Goal: Task Accomplishment & Management: Use online tool/utility

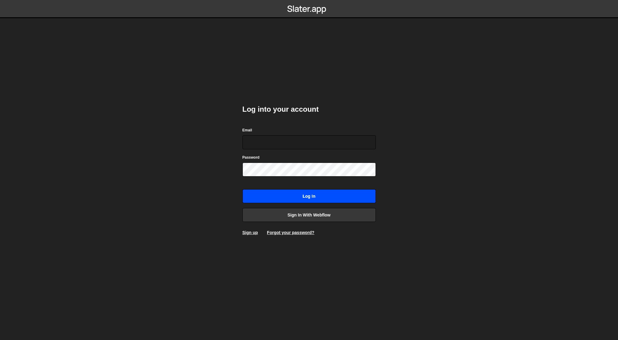
type input "[EMAIL_ADDRESS][DOMAIN_NAME]"
click at [304, 196] on input "Log in" at bounding box center [308, 196] width 133 height 14
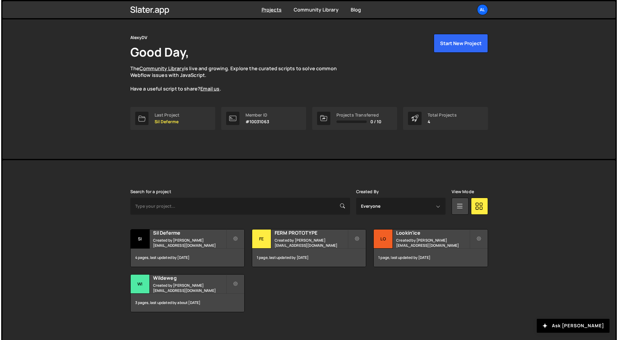
scroll to position [17, 0]
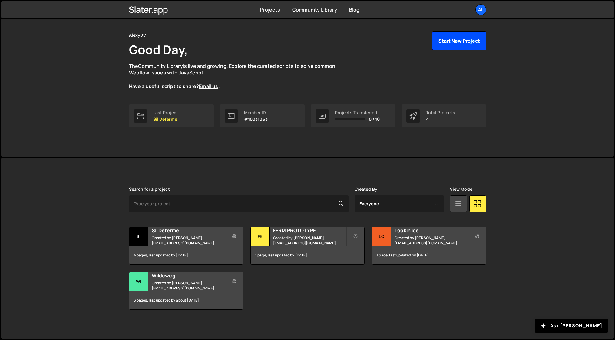
click at [462, 41] on button "Start New Project" at bounding box center [459, 41] width 54 height 19
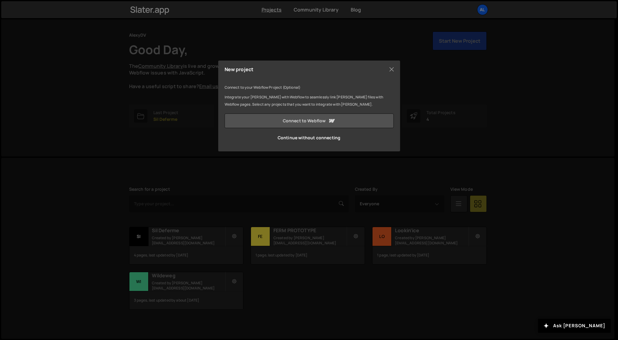
click at [311, 122] on link "Connect to Webflow" at bounding box center [309, 121] width 169 height 15
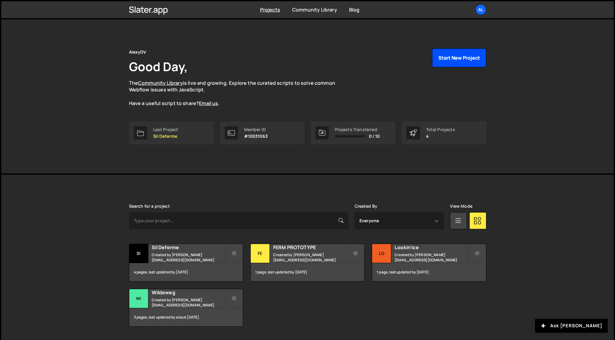
click at [453, 55] on button "Start New Project" at bounding box center [459, 57] width 54 height 19
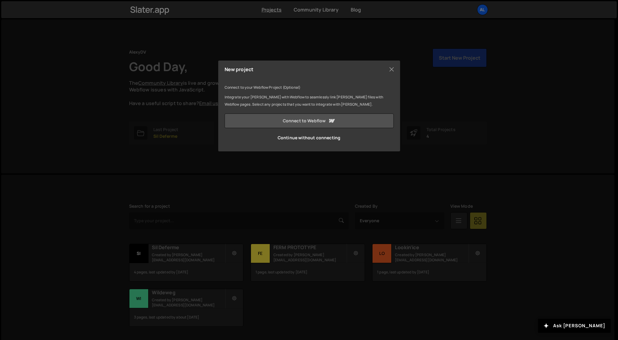
click at [317, 122] on link "Connect to Webflow" at bounding box center [309, 121] width 169 height 15
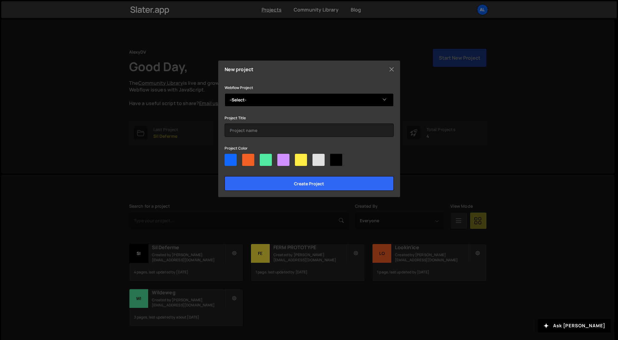
click at [250, 100] on select "-Select- Start template with relume" at bounding box center [309, 99] width 169 height 13
select select "68ee3b4f3da8227728aa8496"
click at [225, 93] on select "-Select- Start template with relume" at bounding box center [309, 99] width 169 height 13
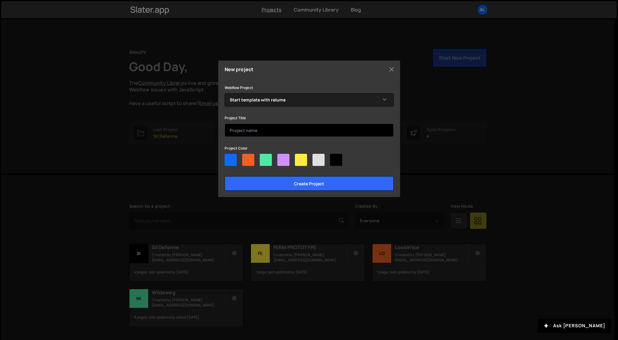
click at [259, 132] on input "text" at bounding box center [309, 130] width 169 height 13
type input "Start template"
click at [232, 162] on div at bounding box center [231, 160] width 12 height 12
click at [228, 158] on input"] "radio" at bounding box center [227, 156] width 4 height 4
radio input"] "true"
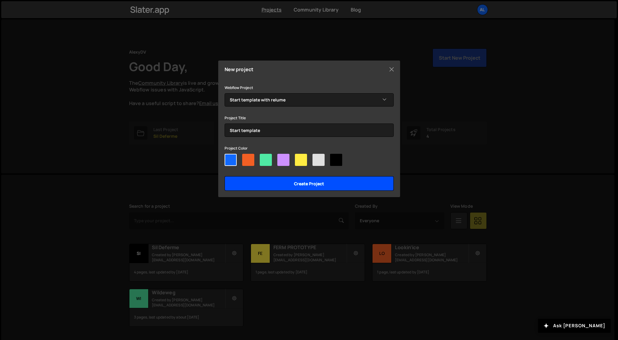
click at [328, 185] on input "Create project" at bounding box center [309, 183] width 169 height 15
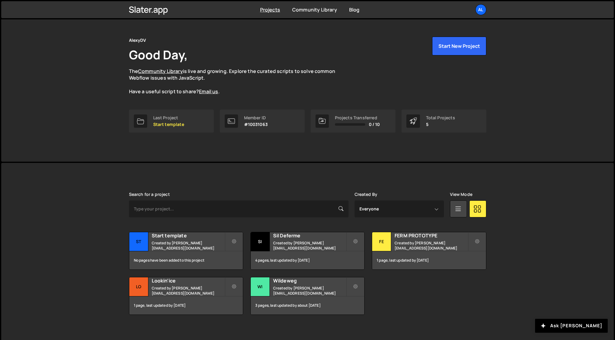
scroll to position [17, 0]
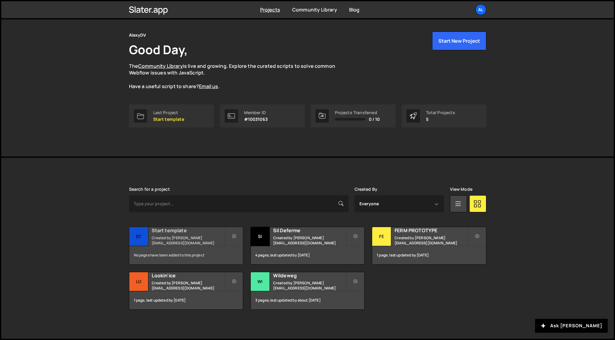
click at [169, 236] on small "Created by [PERSON_NAME][EMAIL_ADDRESS][DOMAIN_NAME]" at bounding box center [188, 240] width 73 height 10
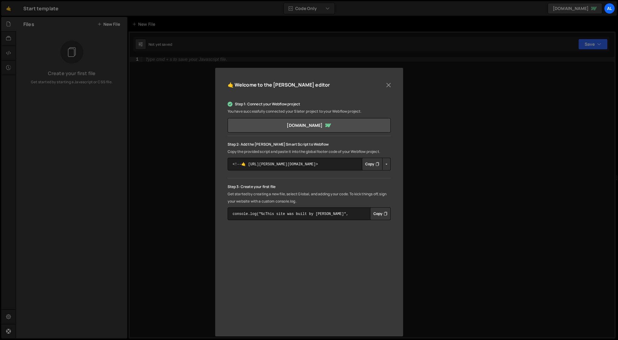
click at [370, 164] on button "Copy" at bounding box center [372, 164] width 21 height 13
click at [287, 127] on link "start-template-with-relume.webflow.io" at bounding box center [309, 125] width 163 height 15
click at [453, 255] on div "🤙 Welcome to the Slater editor Step 1: Connect your Webflow project You have su…" at bounding box center [309, 170] width 618 height 340
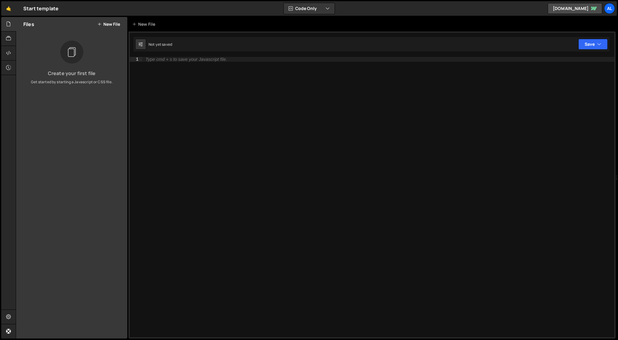
click at [108, 25] on button "New File" at bounding box center [108, 24] width 23 height 5
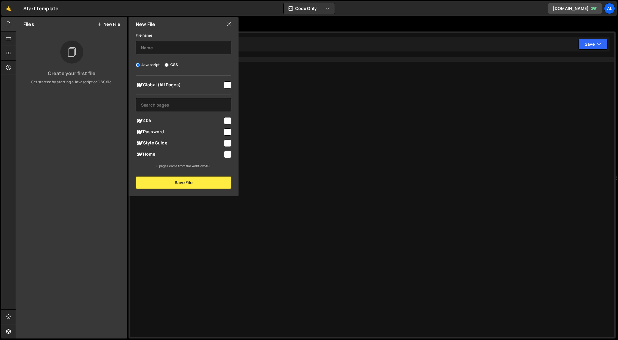
drag, startPoint x: 226, startPoint y: 85, endPoint x: 206, endPoint y: 82, distance: 19.6
click at [225, 85] on input "checkbox" at bounding box center [227, 85] width 7 height 7
checkbox input "true"
click at [154, 48] on input "text" at bounding box center [183, 47] width 95 height 13
type input "5"
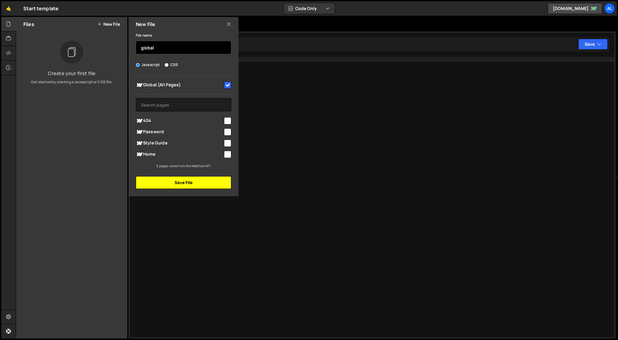
type input "global"
click at [187, 185] on button "Save File" at bounding box center [183, 182] width 95 height 13
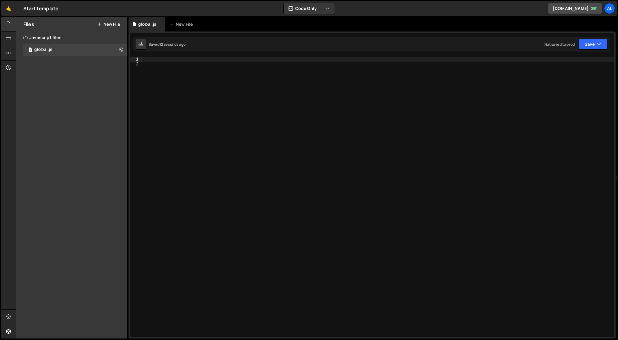
click at [170, 74] on div at bounding box center [378, 202] width 472 height 290
click at [160, 64] on div at bounding box center [378, 202] width 472 height 290
click at [152, 58] on div at bounding box center [378, 202] width 472 height 290
paste textarea "});"
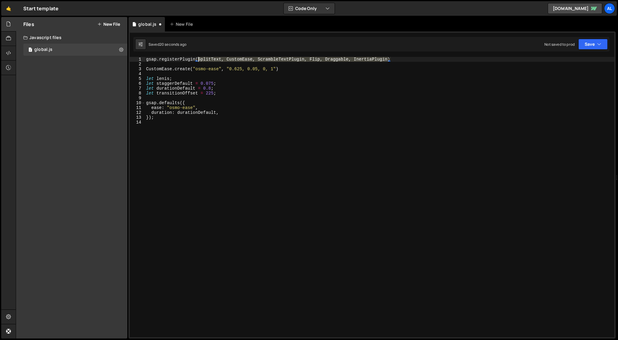
drag, startPoint x: 388, startPoint y: 59, endPoint x: 198, endPoint y: 60, distance: 190.0
click at [198, 60] on div "gsap . registerPlugin ( SplitText , CustomEase , ScrambleTextPlugin , Flip , Dr…" at bounding box center [379, 202] width 469 height 290
click at [199, 71] on div "gsap . registerPlugin ( ) CustomEase . create ( "osmo-ease" , "0.625, 0.05, 0, …" at bounding box center [379, 202] width 469 height 290
drag, startPoint x: 199, startPoint y: 71, endPoint x: 204, endPoint y: 98, distance: 28.3
click at [199, 71] on div "gsap . registerPlugin ( ) CustomEase . create ( "osmo-ease" , "0.625, 0.05, 0, …" at bounding box center [379, 202] width 469 height 290
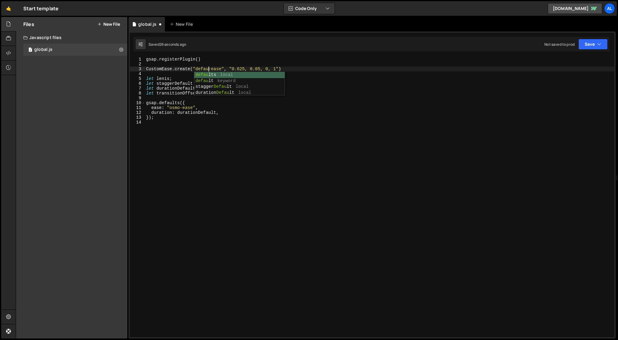
scroll to position [0, 5]
type textarea "CustomEase.create("default-ease", "0.625, 0.05, 0, 1")"
click at [311, 154] on div "gsap . registerPlugin ( ) CustomEase . create ( "default-ease" , "0.625, 0.05, …" at bounding box center [379, 202] width 469 height 290
click at [175, 108] on div "gsap . registerPlugin ( ) CustomEase . create ( "default-ease" , "0.625, 0.05, …" at bounding box center [379, 202] width 469 height 290
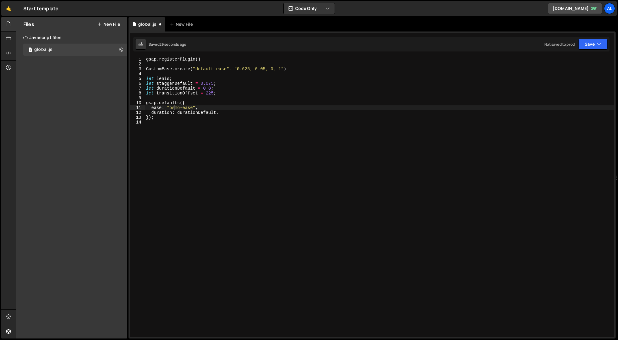
click at [175, 108] on div "gsap . registerPlugin ( ) CustomEase . create ( "default-ease" , "0.625, 0.05, …" at bounding box center [379, 202] width 469 height 290
type textarea "ease: "default-ease","
click at [315, 162] on div "gsap . registerPlugin ( ) CustomEase . create ( "default-ease" , "0.625, 0.05, …" at bounding box center [379, 202] width 469 height 290
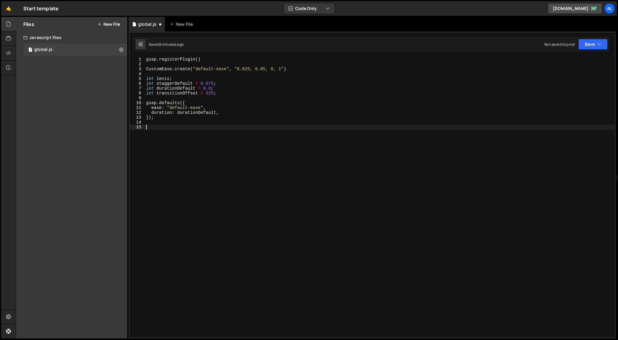
paste textarea "}"
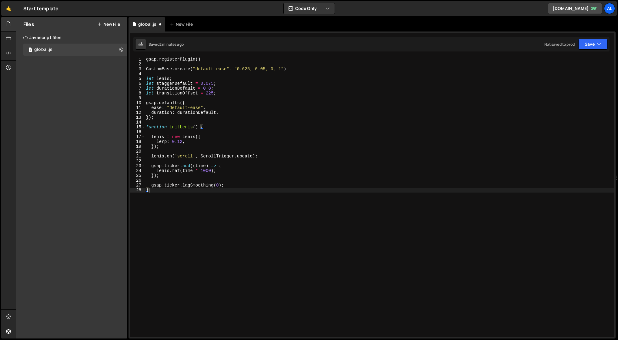
type textarea "}"
paste textarea "});"
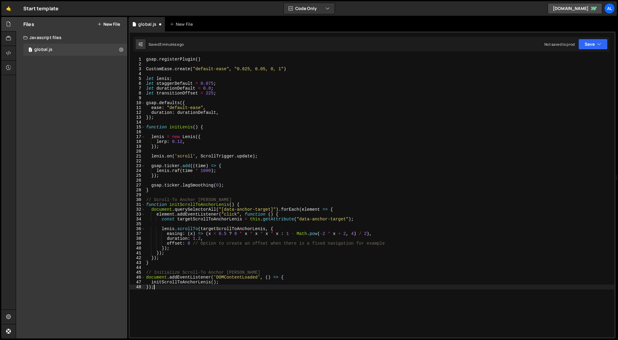
click at [288, 277] on div "gsap . registerPlugin ( ) CustomEase . create ( "default-ease" , "0.625, 0.05, …" at bounding box center [379, 202] width 469 height 290
type textarea "document.addEventListener('DOMContentLoaded', () => {"
drag, startPoint x: 237, startPoint y: 272, endPoint x: 183, endPoint y: 274, distance: 53.7
click at [183, 274] on div "gsap . registerPlugin ( ) CustomEase . create ( "default-ease" , "0.625, 0.05, …" at bounding box center [379, 202] width 469 height 290
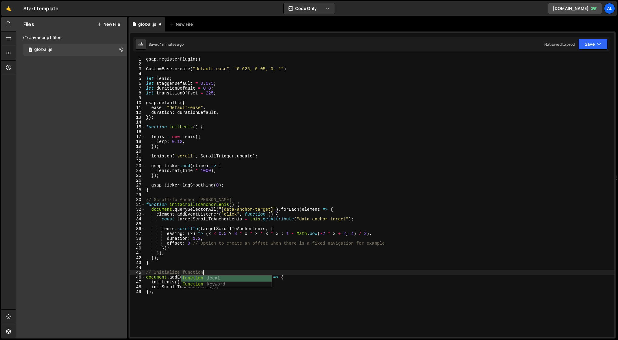
scroll to position [0, 4]
click at [194, 318] on div "gsap . registerPlugin ( ) CustomEase . create ( "default-ease" , "0.625, 0.05, …" at bounding box center [379, 202] width 469 height 290
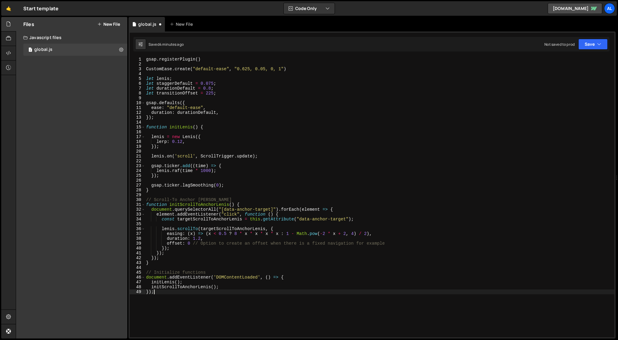
scroll to position [0, 0]
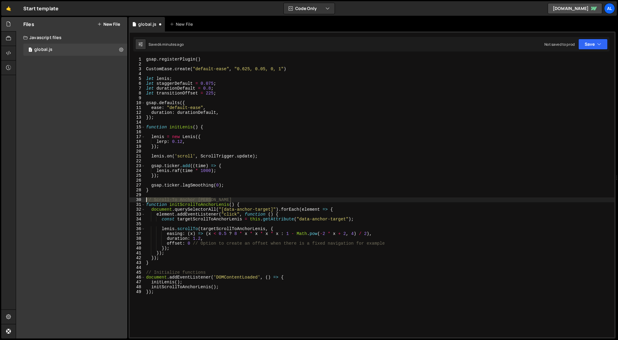
drag, startPoint x: 216, startPoint y: 200, endPoint x: 133, endPoint y: 201, distance: 83.0
click at [133, 201] on div "}); 1 2 3 4 5 6 7 8 9 10 11 12 13 14 15 16 17 18 19 20 21 22 23 24 25 26 27 28 …" at bounding box center [372, 197] width 485 height 281
type textarea "// Scroll-To Anchor Lenis"
click at [150, 124] on div "gsap . registerPlugin ( ) CustomEase . create ( "default-ease" , "0.625, 0.05, …" at bounding box center [379, 202] width 469 height 290
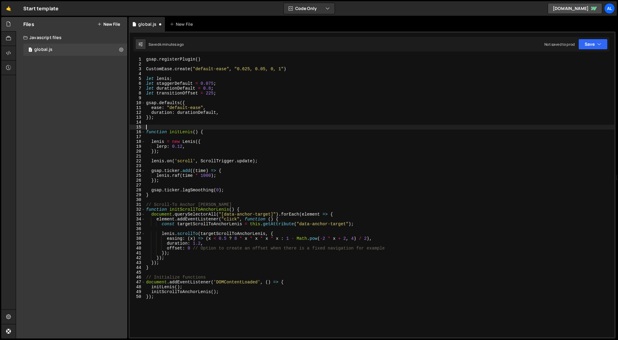
paste textarea "// Scroll-To Anchor Lenis"
drag, startPoint x: 198, startPoint y: 126, endPoint x: 153, endPoint y: 127, distance: 44.9
click at [153, 127] on div "gsap . registerPlugin ( ) CustomEase . create ( "default-ease" , "0.625, 0.05, …" at bounding box center [379, 202] width 469 height 290
click at [593, 44] on button "Save" at bounding box center [592, 44] width 29 height 11
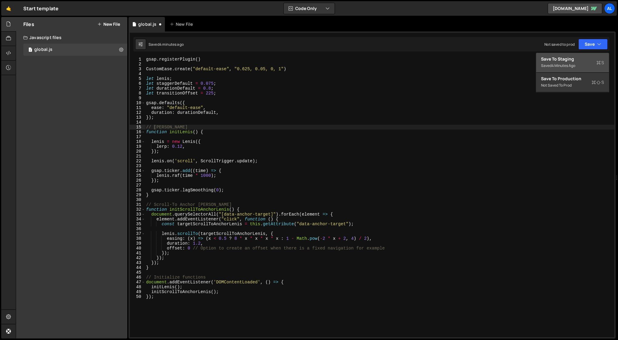
click at [571, 61] on div "Save to Staging S" at bounding box center [572, 59] width 63 height 6
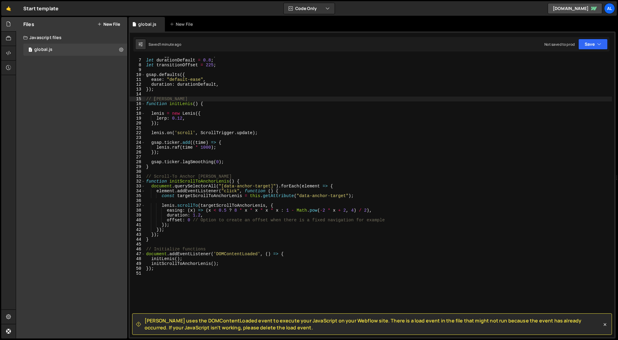
scroll to position [31, 0]
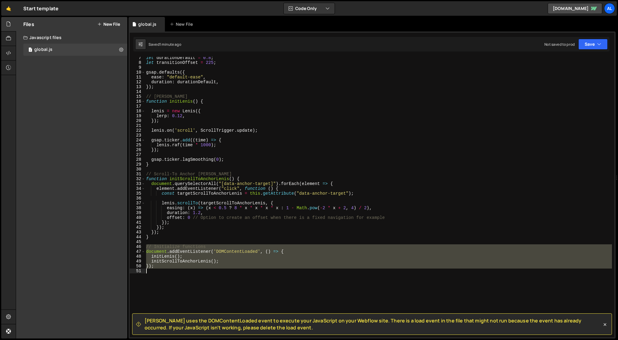
drag, startPoint x: 145, startPoint y: 248, endPoint x: 163, endPoint y: 273, distance: 31.0
click at [163, 273] on div "let durationDefault = 0.8 ; let transitionOffset = 225 ; gsap . defaults ({ eas…" at bounding box center [378, 200] width 467 height 290
drag, startPoint x: 168, startPoint y: 264, endPoint x: 163, endPoint y: 260, distance: 6.7
click at [168, 264] on div "let durationDefault = 0.8 ; let transitionOffset = 225 ; gsap . defaults ({ eas…" at bounding box center [378, 197] width 467 height 281
drag, startPoint x: 146, startPoint y: 252, endPoint x: 159, endPoint y: 275, distance: 25.8
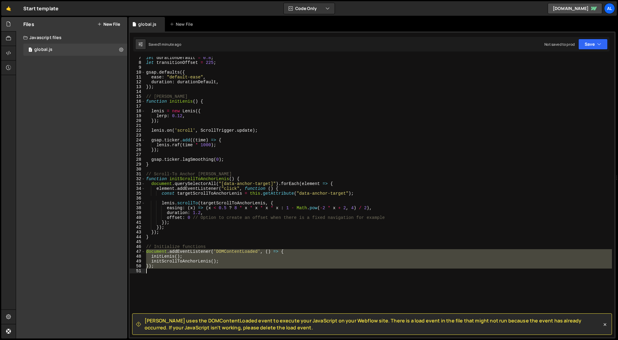
click at [159, 275] on div "let durationDefault = 0.8 ; let transitionOffset = 225 ; gsap . defaults ({ eas…" at bounding box center [378, 200] width 467 height 290
type textarea "});"
paste textarea
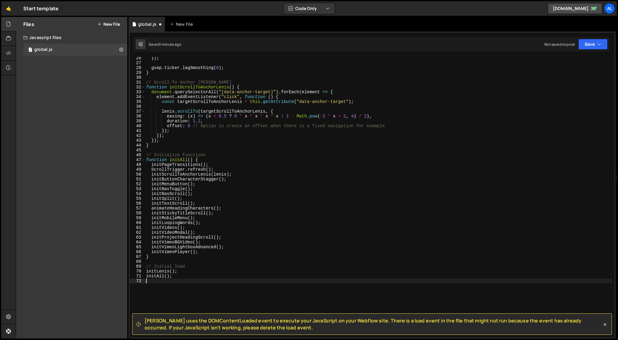
scroll to position [126, 0]
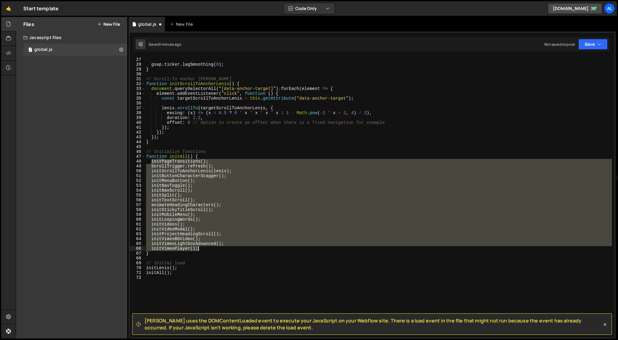
drag, startPoint x: 152, startPoint y: 161, endPoint x: 228, endPoint y: 248, distance: 115.1
click at [228, 248] on div "}) ; gsap . ticker . lagSmoothing ( 0 ) ; } // Scroll-To Anchor Lenis function …" at bounding box center [378, 197] width 467 height 290
type textarea "initVimeoLightboxAdvanced(); initVimeoPlayer();"
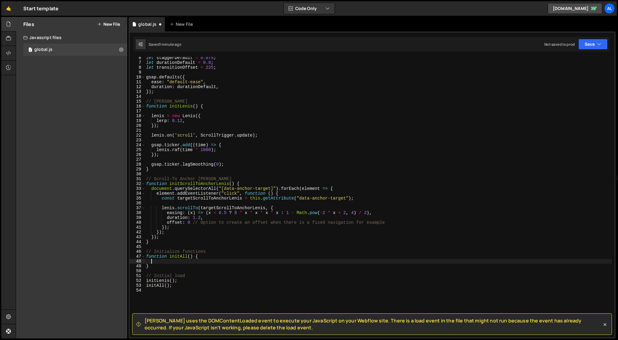
scroll to position [26, 0]
drag, startPoint x: 170, startPoint y: 184, endPoint x: 233, endPoint y: 185, distance: 63.3
click at [233, 185] on div "let staggerDefault = 0.075 ; let durationDefault = 0.8 ; let transitionOffset =…" at bounding box center [378, 200] width 467 height 290
type textarea "function initScrollToAnchorLenis() {"
click at [161, 264] on div "let staggerDefault = 0.075 ; let durationDefault = 0.8 ; let transitionOffset =…" at bounding box center [378, 200] width 467 height 290
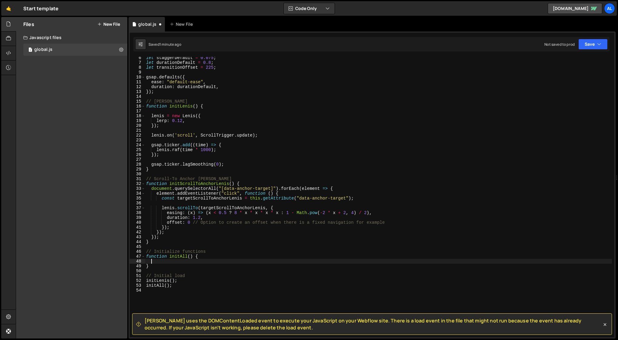
paste textarea "initScrollToAnchorLenis()"
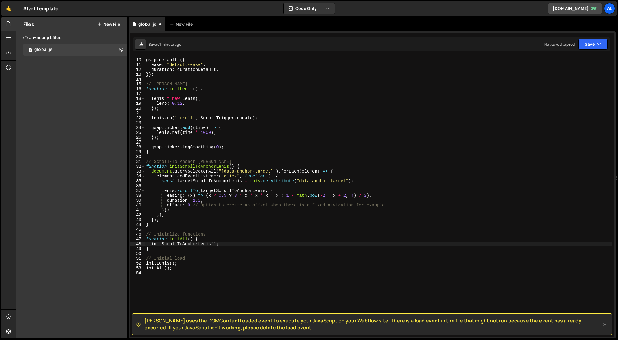
scroll to position [46, 0]
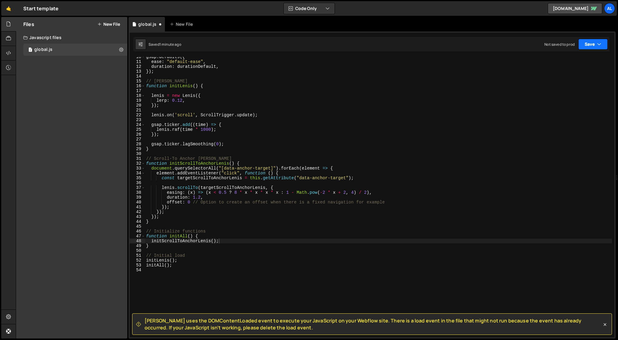
click at [588, 49] on div "Saved 1 minute ago Not saved to prod Upgrade to Edit Save Save to Staging S Sav…" at bounding box center [371, 44] width 476 height 15
click at [588, 47] on button "Save" at bounding box center [592, 44] width 29 height 11
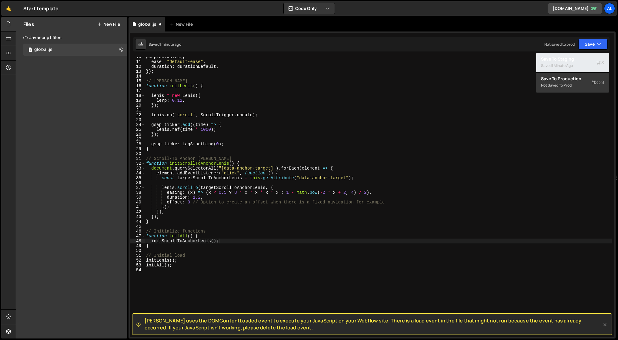
click at [573, 65] on div "1 minute ago" at bounding box center [561, 65] width 21 height 5
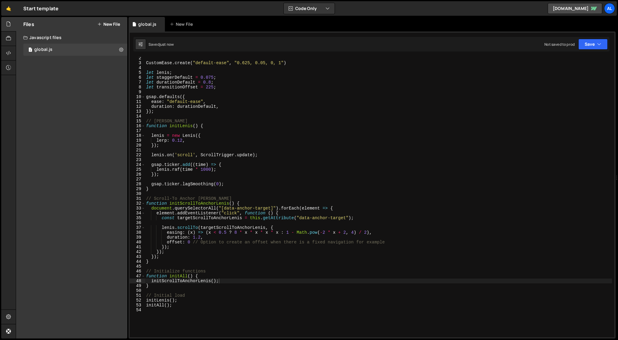
scroll to position [0, 0]
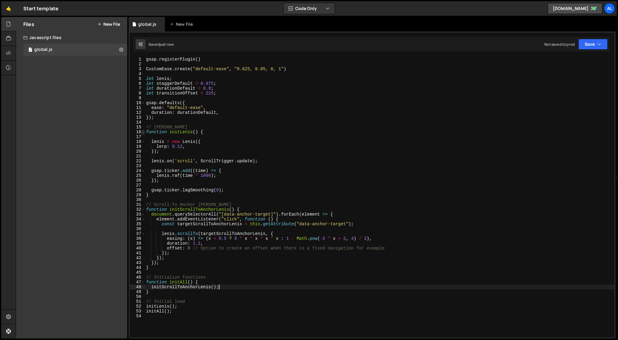
click at [143, 132] on span at bounding box center [143, 132] width 3 height 5
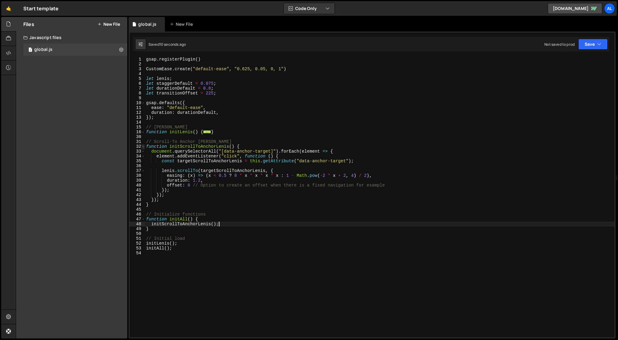
click at [142, 147] on span at bounding box center [143, 146] width 3 height 5
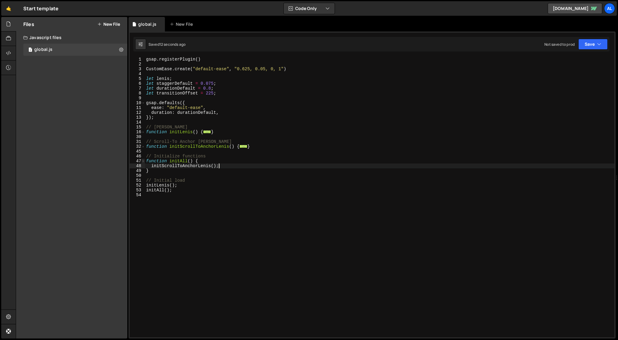
click at [143, 162] on span at bounding box center [143, 161] width 3 height 5
click at [207, 133] on span "..." at bounding box center [207, 131] width 8 height 3
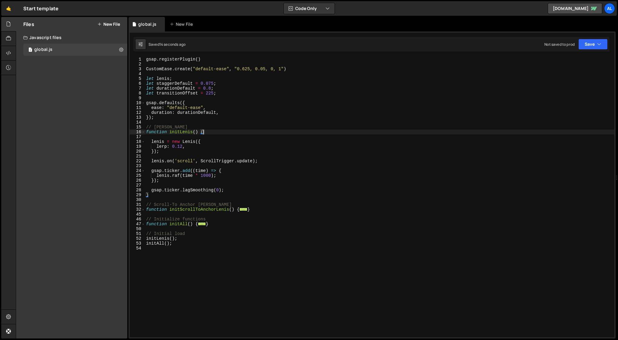
scroll to position [0, 4]
click at [144, 132] on span at bounding box center [143, 132] width 3 height 5
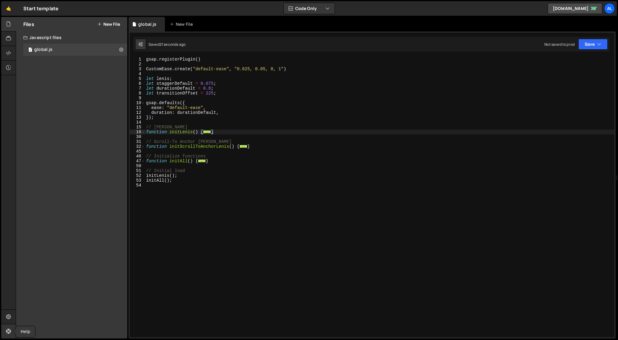
click at [10, 335] on link at bounding box center [8, 332] width 15 height 15
click at [198, 108] on div "gsap . registerPlugin ( ) CustomEase . create ( "default-ease" , "0.625, 0.05, …" at bounding box center [379, 202] width 469 height 290
click at [206, 134] on span "..." at bounding box center [207, 131] width 8 height 3
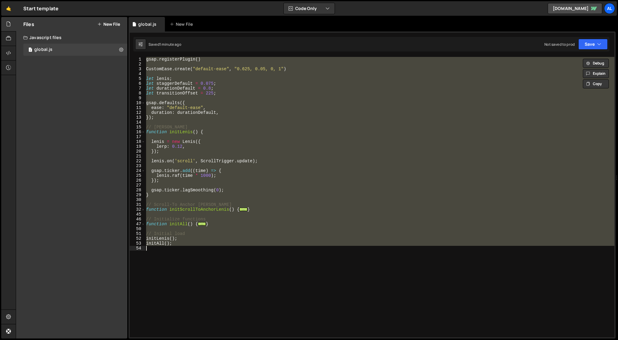
scroll to position [0, 2]
click at [278, 151] on div "gsap . registerPlugin ( ) CustomEase . create ( "default-ease" , "0.625, 0.05, …" at bounding box center [379, 197] width 469 height 281
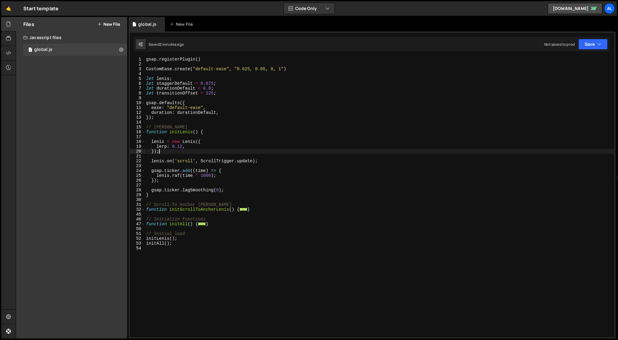
scroll to position [0, 1]
click at [187, 119] on div "gsap . registerPlugin ( ) CustomEase . create ( "default-ease" , "0.625, 0.05, …" at bounding box center [379, 202] width 469 height 290
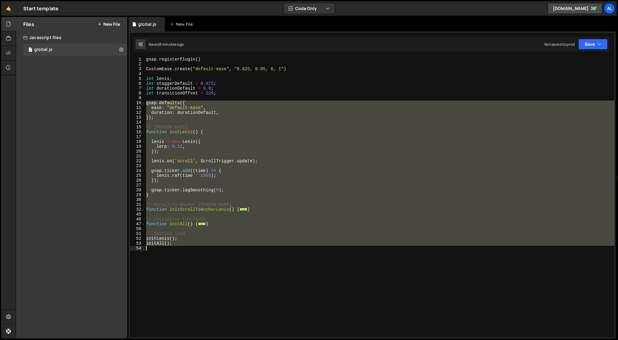
drag, startPoint x: 146, startPoint y: 103, endPoint x: 198, endPoint y: 248, distance: 154.3
click at [198, 248] on div "gsap . registerPlugin ( ) CustomEase . create ( "default-ease" , "0.625, 0.05, …" at bounding box center [379, 202] width 469 height 290
type textarea "initAll();"
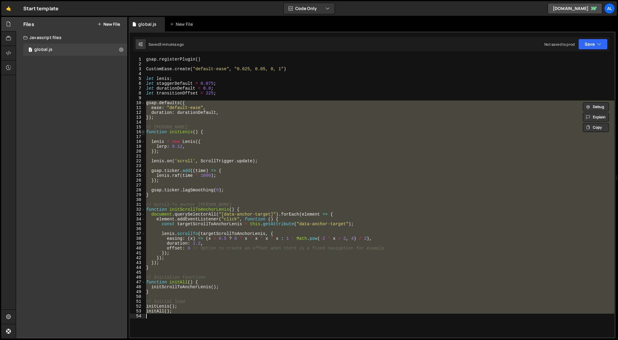
click at [143, 133] on span at bounding box center [143, 132] width 3 height 5
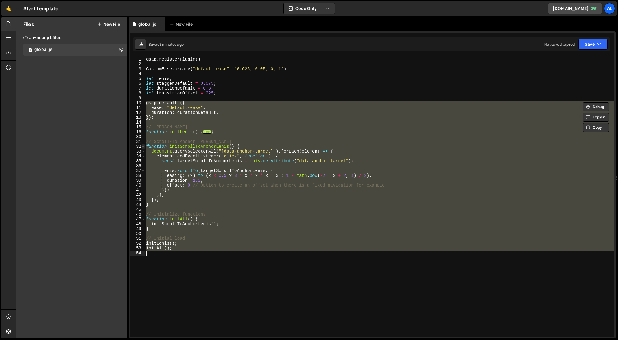
click at [144, 148] on span at bounding box center [143, 146] width 3 height 5
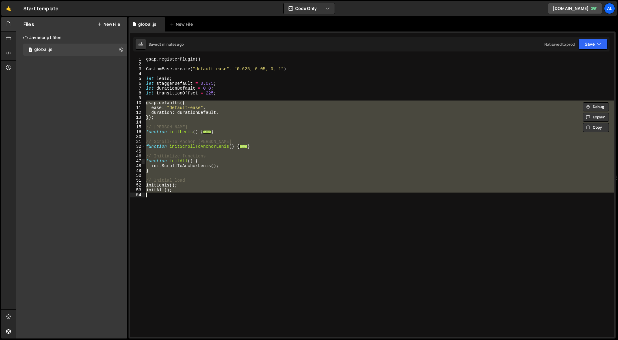
click at [144, 162] on span at bounding box center [143, 161] width 3 height 5
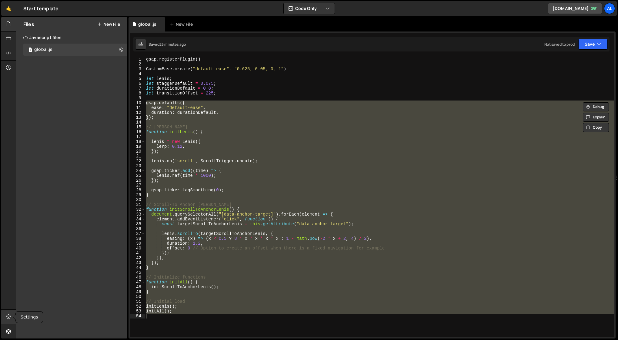
click at [7, 315] on icon at bounding box center [8, 317] width 5 height 7
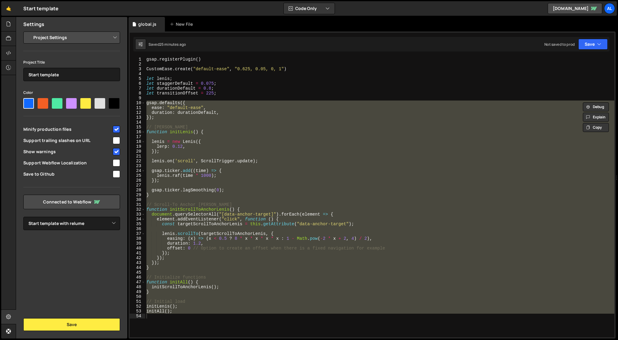
click at [65, 38] on select "Project Settings Code Editor Settings Chat Settings" at bounding box center [72, 37] width 89 height 13
select select "editor"
click at [28, 31] on select "Project Settings Code Editor Settings Chat Settings" at bounding box center [72, 37] width 89 height 13
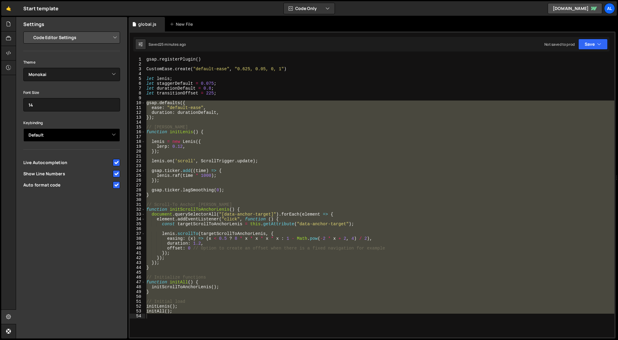
click at [55, 135] on select "Default Vim Emacs Sublime VSCode" at bounding box center [71, 134] width 97 height 13
click at [23, 128] on select "Default Vim Emacs Sublime VSCode" at bounding box center [71, 134] width 97 height 13
click at [75, 134] on select "Default Vim Emacs Sublime VSCode" at bounding box center [71, 134] width 97 height 13
select select "ace/keyboard/sublime"
click at [23, 128] on select "Default Vim Emacs Sublime VSCode" at bounding box center [71, 134] width 97 height 13
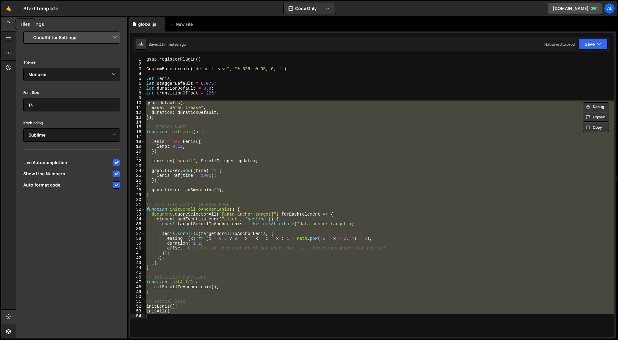
click at [12, 21] on div at bounding box center [8, 24] width 15 height 15
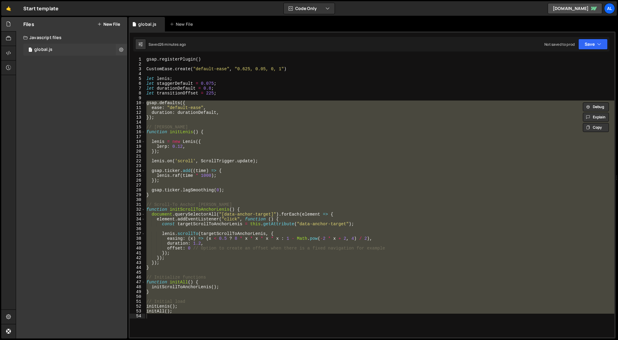
click at [47, 46] on div "1 global.js 0" at bounding box center [75, 50] width 104 height 12
click at [307, 135] on div "gsap . registerPlugin ( ) CustomEase . create ( "default-ease" , "0.625, 0.05, …" at bounding box center [379, 197] width 469 height 281
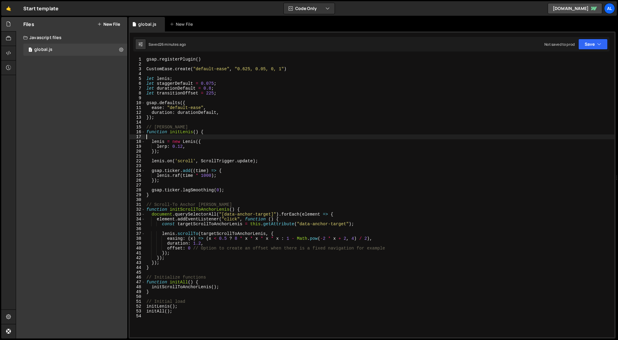
scroll to position [0, 0]
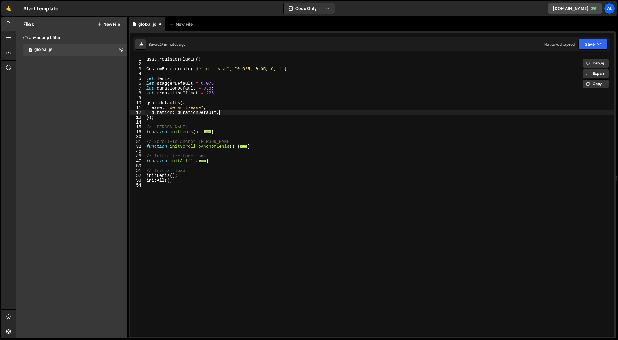
type textarea "initScrollToAnchorLenis()"
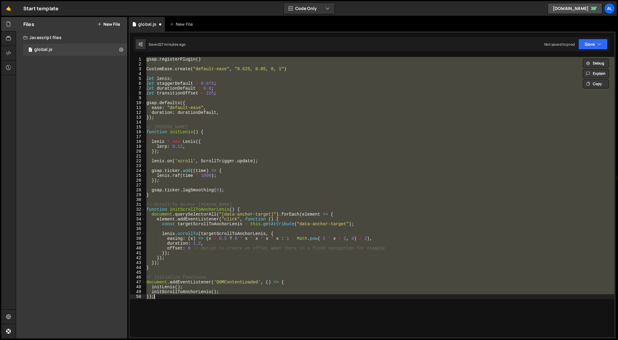
type textarea "// Scroll-To Anchor Lenis"
type textarea "initAll();"
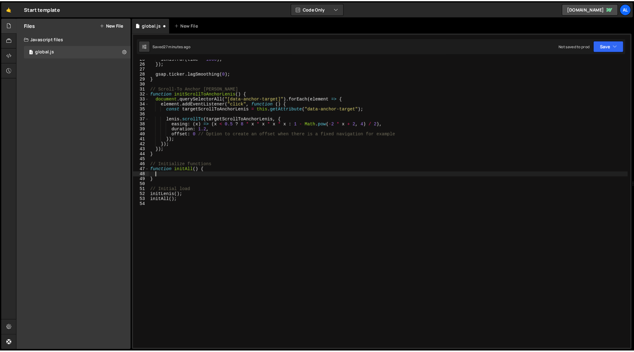
scroll to position [119, 0]
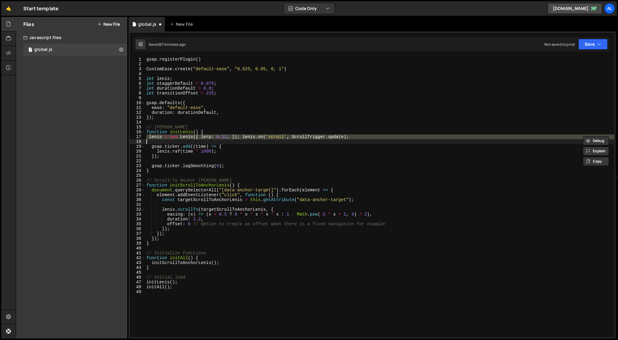
click at [275, 94] on div "gsap . registerPlugin ( ) CustomEase . create ( "default-ease" , "0.625, 0.05, …" at bounding box center [379, 202] width 469 height 290
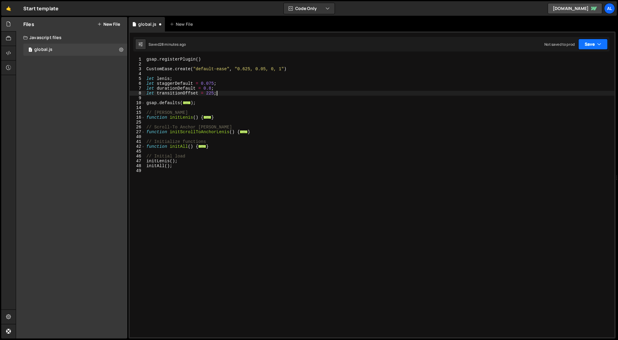
click at [587, 43] on button "Save" at bounding box center [592, 44] width 29 height 11
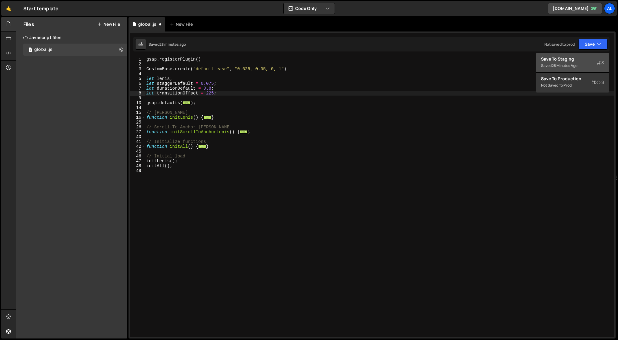
click at [567, 58] on div "Save to Staging S" at bounding box center [572, 59] width 63 height 6
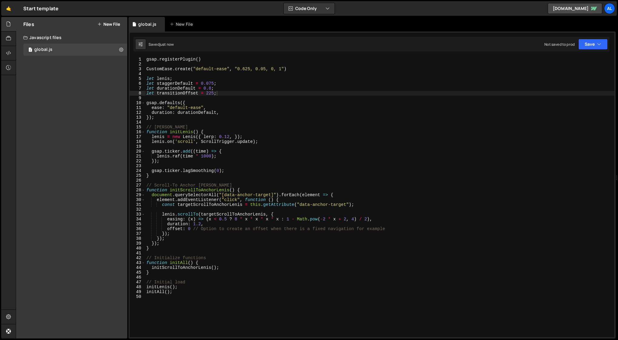
type textarea "lenis = new Lenis({ lerp: 0.12, });"
click at [302, 135] on div "gsap . registerPlugin ( ) CustomEase . create ( "default-ease" , "0.625, 0.05, …" at bounding box center [379, 202] width 469 height 290
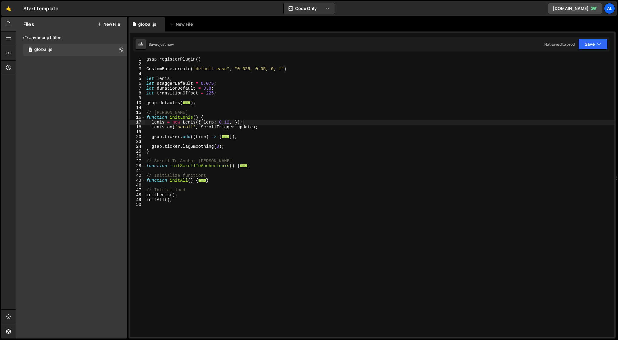
click at [225, 107] on div "gsap . registerPlugin ( ) CustomEase . create ( "default-ease" , "0.625, 0.05, …" at bounding box center [379, 202] width 469 height 290
click at [221, 102] on div "gsap . registerPlugin ( ) CustomEase . create ( "default-ease" , "0.625, 0.05, …" at bounding box center [379, 202] width 469 height 290
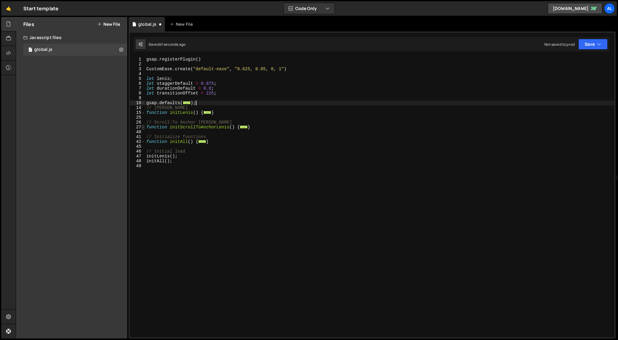
click at [142, 127] on span at bounding box center [143, 127] width 3 height 5
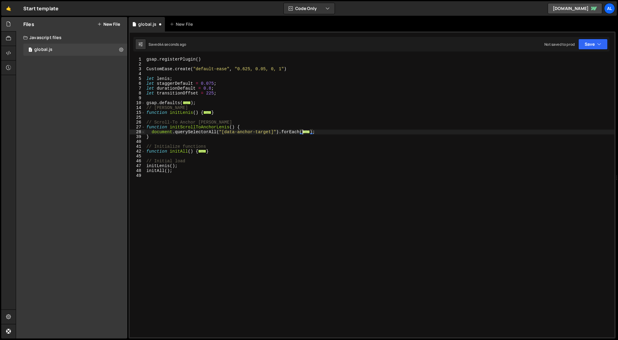
click at [306, 132] on span "..." at bounding box center [306, 131] width 8 height 3
click at [283, 138] on span "..." at bounding box center [283, 136] width 8 height 3
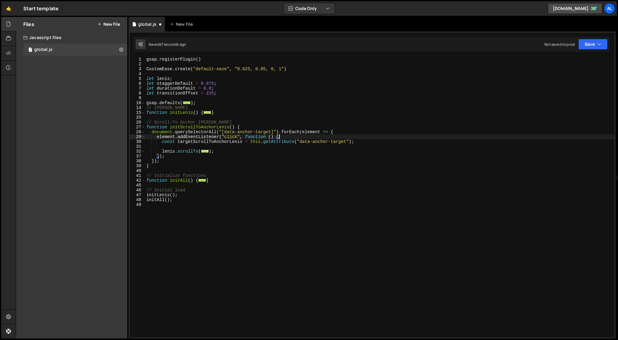
click at [204, 152] on span "..." at bounding box center [205, 151] width 8 height 3
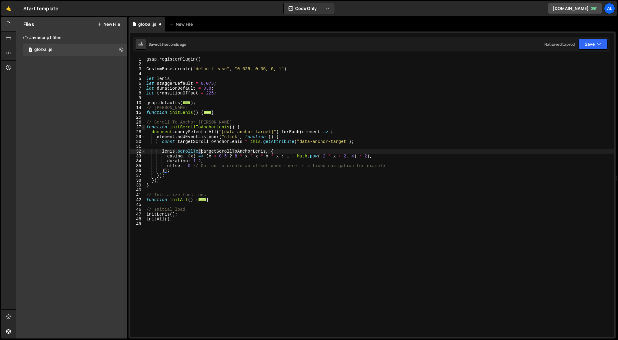
click at [143, 127] on span at bounding box center [143, 127] width 3 height 5
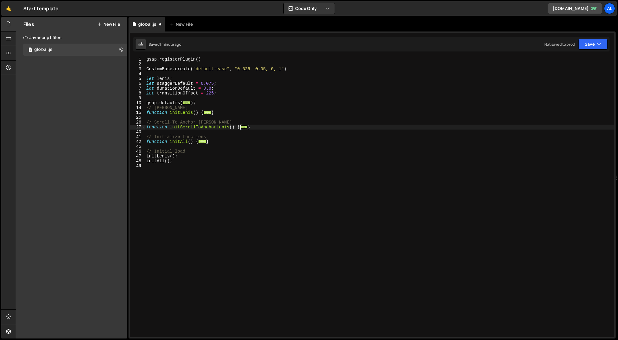
click at [145, 127] on div "gsap . registerPlugin ( ) CustomEase . create ( "default-ease" , "0.625, 0.05, …" at bounding box center [379, 202] width 469 height 290
drag, startPoint x: 250, startPoint y: 128, endPoint x: 142, endPoint y: 126, distance: 108.2
click at [142, 126] on div "function initScrollToAnchorLenis() { 1 2 3 4 5 6 7 8 9 10 14 15 25 26 27 40 41 …" at bounding box center [372, 197] width 485 height 281
type textarea "function initScrollToAnchorLenis() { document.querySelectorAll("[data-anchor-ta…"
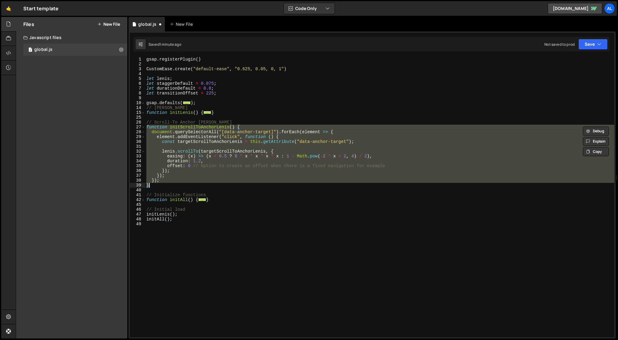
click at [313, 208] on div "gsap . registerPlugin ( ) CustomEase . create ( "default-ease" , "0.625, 0.05, …" at bounding box center [379, 202] width 469 height 290
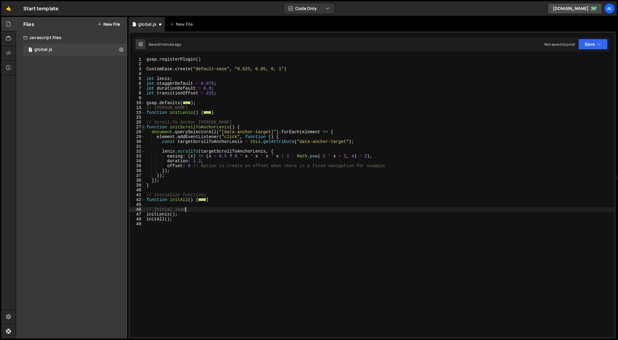
click at [142, 127] on span at bounding box center [143, 127] width 3 height 5
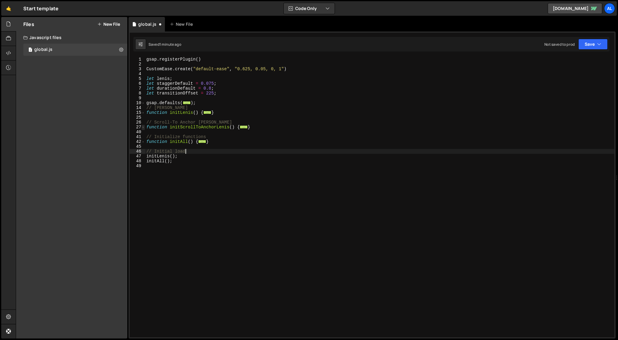
click at [144, 127] on span at bounding box center [143, 127] width 3 height 5
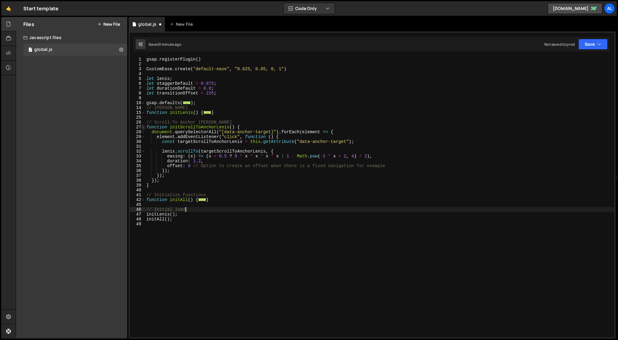
click at [144, 127] on span at bounding box center [143, 127] width 3 height 5
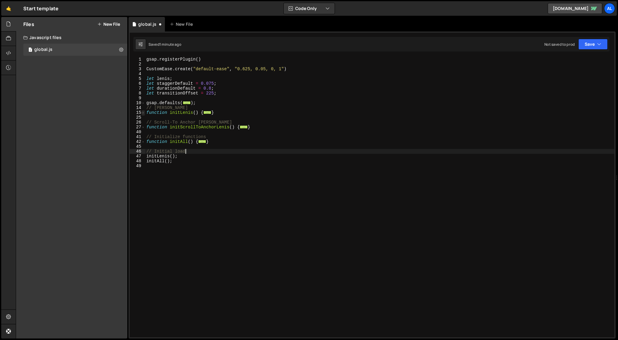
click at [143, 114] on span at bounding box center [143, 112] width 3 height 5
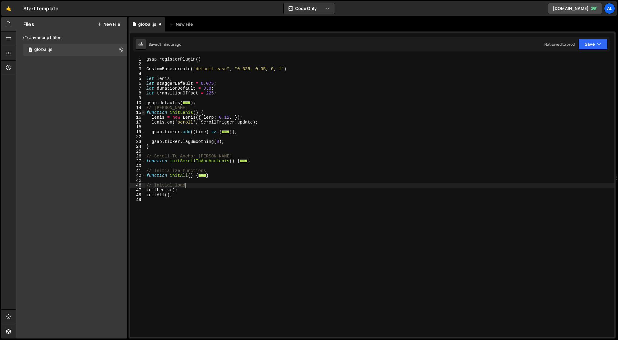
click at [143, 114] on span at bounding box center [143, 112] width 3 height 5
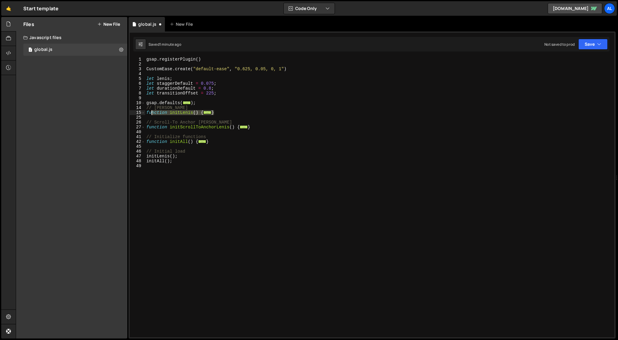
drag, startPoint x: 227, startPoint y: 112, endPoint x: 134, endPoint y: 114, distance: 92.4
click at [134, 114] on div "// Initial load 1 2 3 4 5 6 7 8 9 10 14 15 25 26 27 40 41 42 45 46 47 48 49 gsa…" at bounding box center [372, 197] width 485 height 281
type textarea "function initLenis() { lenis = new Lenis({ lerp: 0.12, });"
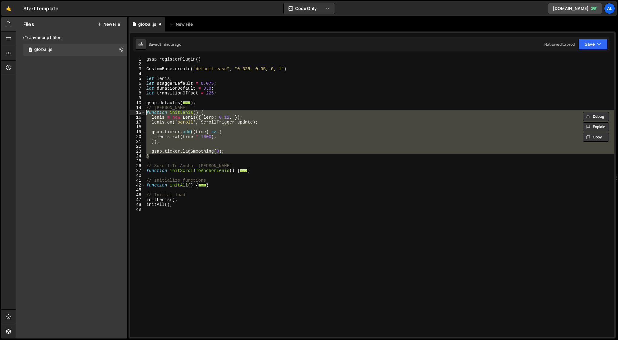
click at [287, 238] on div "gsap . registerPlugin ( ) CustomEase . create ( "default-ease" , "0.625, 0.05, …" at bounding box center [379, 202] width 469 height 290
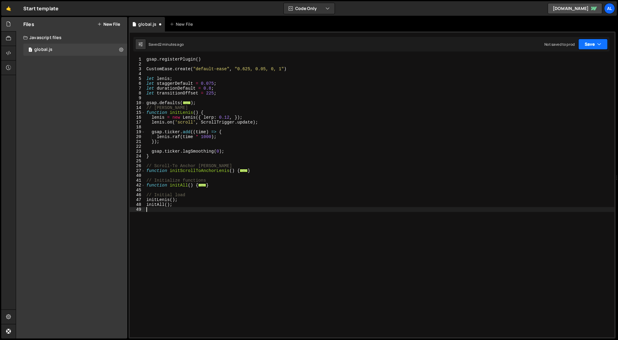
click at [597, 44] on icon "button" at bounding box center [599, 44] width 4 height 6
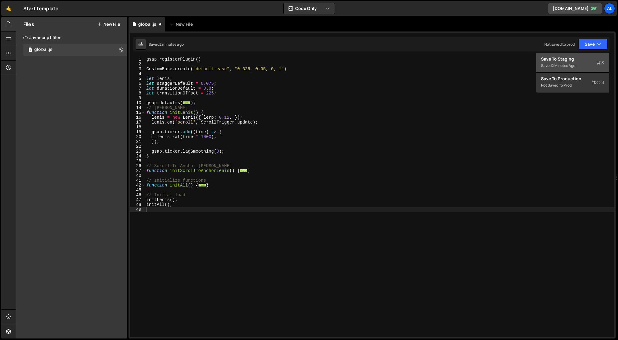
click at [566, 63] on div "2 minutes ago" at bounding box center [563, 65] width 24 height 5
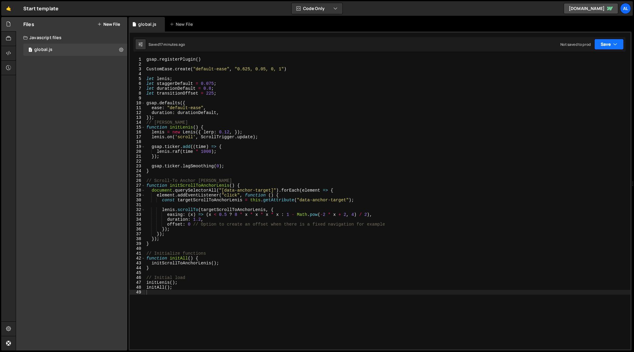
click at [611, 42] on button "Save" at bounding box center [608, 44] width 29 height 11
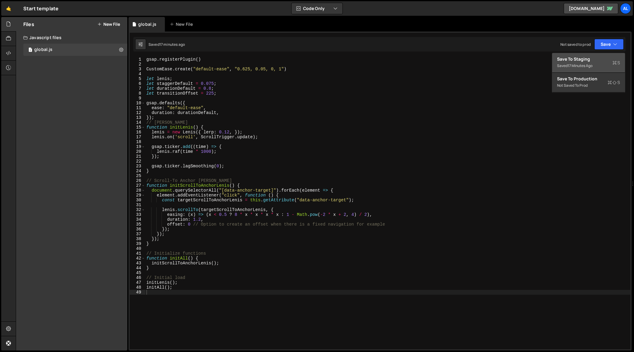
click at [585, 62] on div "Saved 17 minutes ago" at bounding box center [588, 65] width 63 height 7
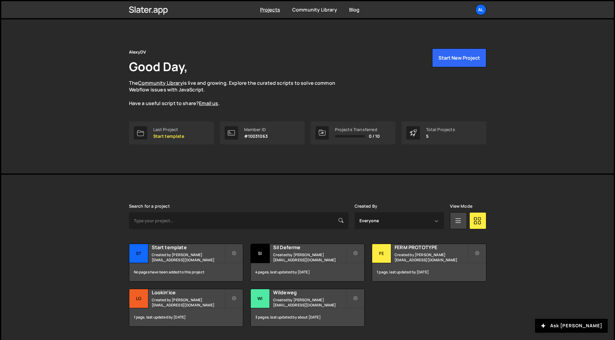
scroll to position [17, 0]
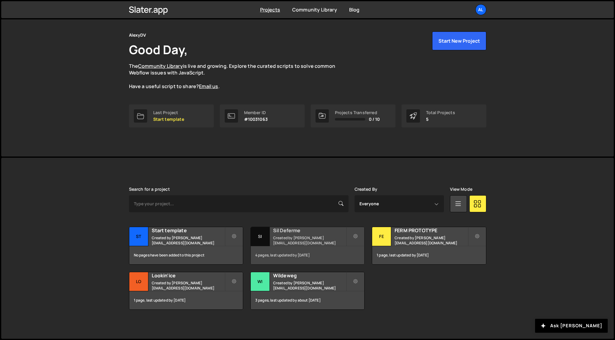
click at [298, 236] on small "Created by [PERSON_NAME][EMAIL_ADDRESS][DOMAIN_NAME]" at bounding box center [309, 240] width 73 height 10
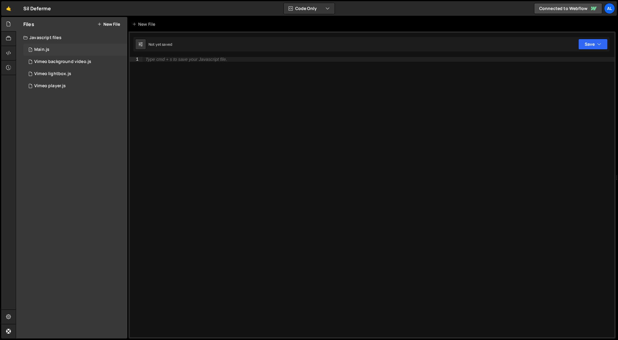
click at [47, 48] on div "Main.js" at bounding box center [41, 49] width 15 height 5
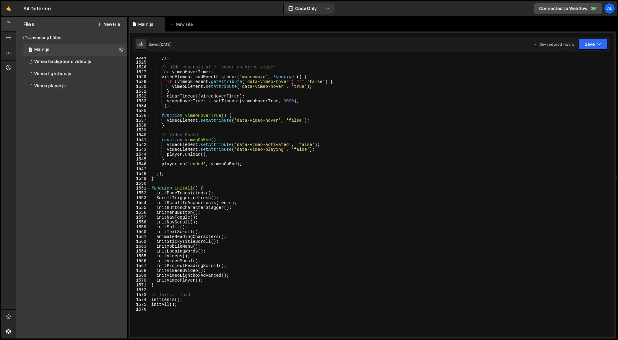
scroll to position [7390, 0]
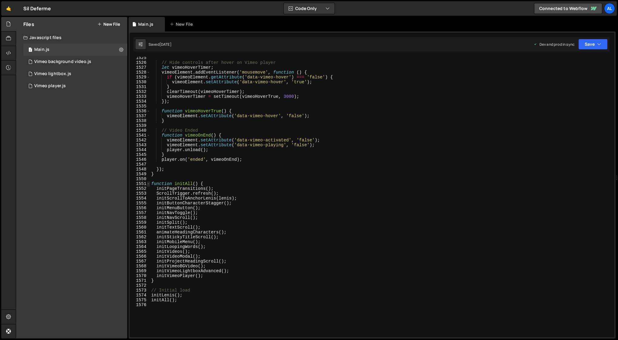
click at [148, 184] on span at bounding box center [148, 184] width 3 height 5
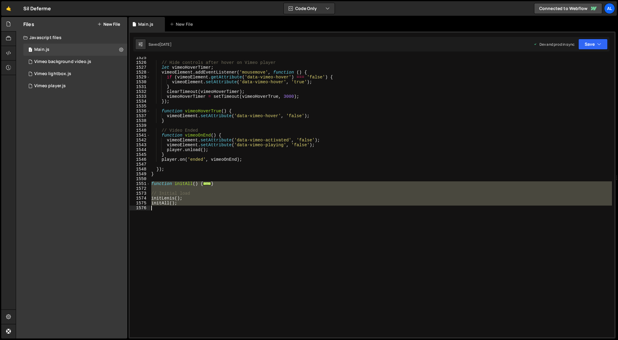
drag, startPoint x: 151, startPoint y: 184, endPoint x: 193, endPoint y: 215, distance: 52.4
click at [194, 215] on div "// Hide controls after hover on Vimeo player let vimeoHoverTimer ; vimeoElement…" at bounding box center [381, 200] width 462 height 290
type textarea "initAll();"
click at [266, 274] on div "// Hide controls after hover on Vimeo player let vimeoHoverTimer ; vimeoElement…" at bounding box center [381, 197] width 462 height 281
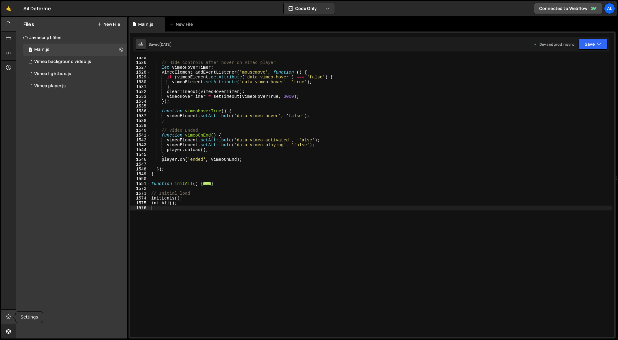
click at [10, 316] on icon at bounding box center [8, 317] width 5 height 7
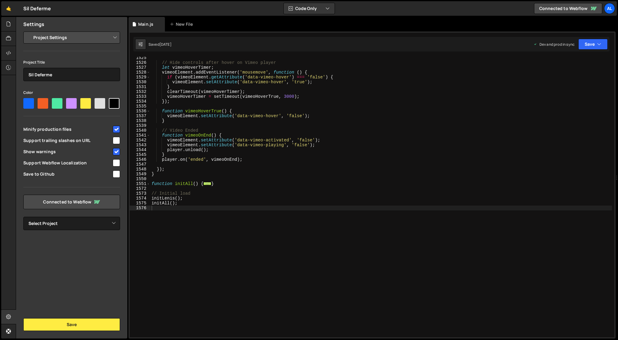
click at [68, 36] on select "Project Settings Code Editor Settings Chat Settings" at bounding box center [72, 37] width 89 height 13
select select "editor"
click at [28, 31] on select "Project Settings Code Editor Settings Chat Settings" at bounding box center [72, 37] width 89 height 13
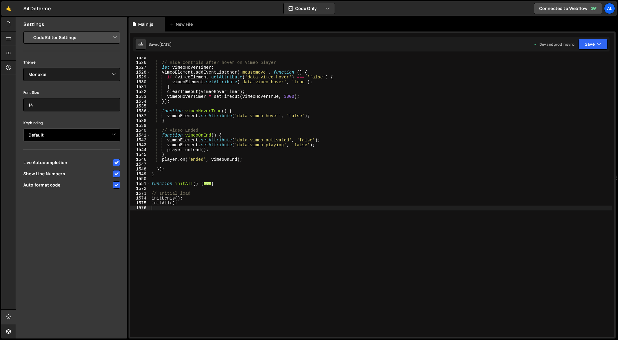
click at [50, 132] on select "Default Vim Emacs Sublime VSCode" at bounding box center [71, 134] width 97 height 13
click at [102, 136] on select "Default Vim Emacs Sublime VSCode" at bounding box center [71, 134] width 97 height 13
click at [69, 136] on select "Default Vim Emacs Sublime VSCode" at bounding box center [71, 134] width 97 height 13
select select "ace/keyboard/vscode"
click at [23, 128] on select "Default Vim Emacs Sublime VSCode" at bounding box center [71, 134] width 97 height 13
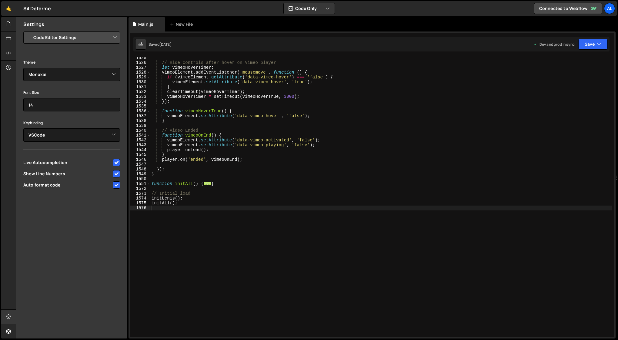
type textarea "function vimeoHoverTrue() {"
click at [162, 112] on div "// Hide controls after hover on Vimeo player let vimeoHoverTimer ; vimeoElement…" at bounding box center [380, 200] width 461 height 290
click at [65, 131] on select "Default Vim Emacs Sublime VSCode" at bounding box center [71, 134] width 97 height 13
select select "ace/keyboard/emacs"
click at [23, 128] on select "Default Vim Emacs Sublime VSCode" at bounding box center [71, 134] width 97 height 13
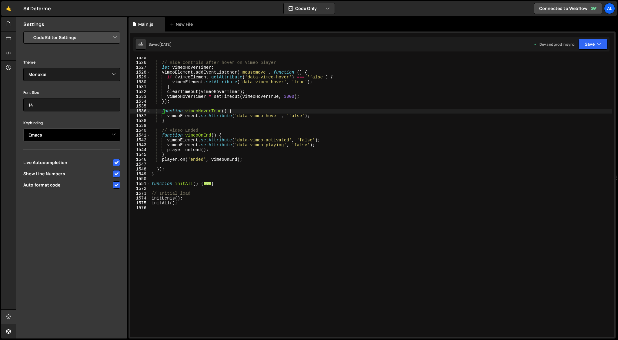
click at [47, 138] on select "Default Vim Emacs Sublime VSCode" at bounding box center [71, 134] width 97 height 13
click at [253, 191] on div "// Hide controls after hover on Vimeo player let vimeoHoverTimer ; vimeoElement…" at bounding box center [380, 200] width 461 height 290
click at [258, 180] on div "// Hide controls after hover on Vimeo player let vimeoHoverTimer ; vimeoElement…" at bounding box center [380, 200] width 461 height 290
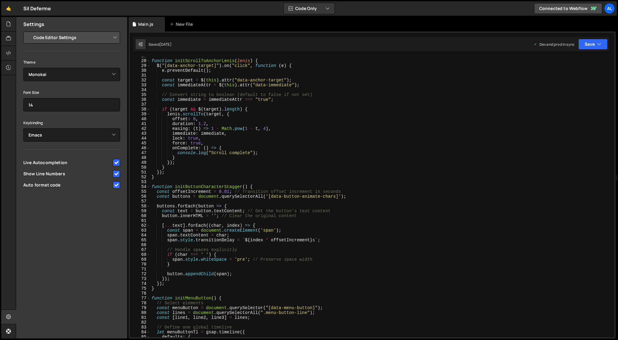
scroll to position [0, 0]
